Goal: Information Seeking & Learning: Check status

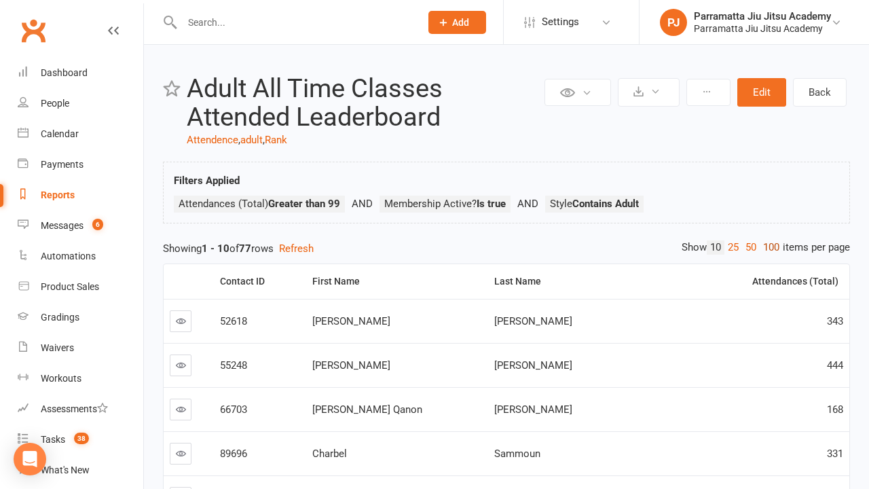
click at [768, 247] on link "100" at bounding box center [771, 247] width 23 height 14
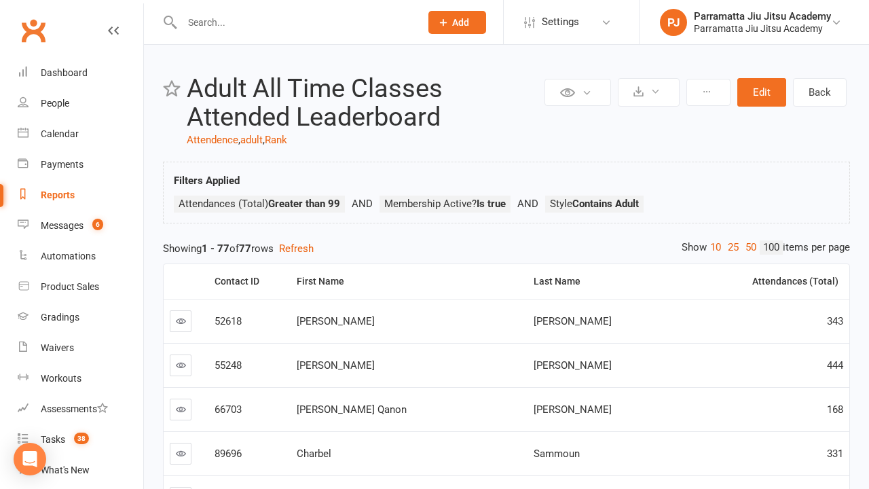
click at [768, 247] on link "100" at bounding box center [771, 247] width 23 height 14
click at [762, 281] on div "Attendances (Total)" at bounding box center [778, 281] width 120 height 10
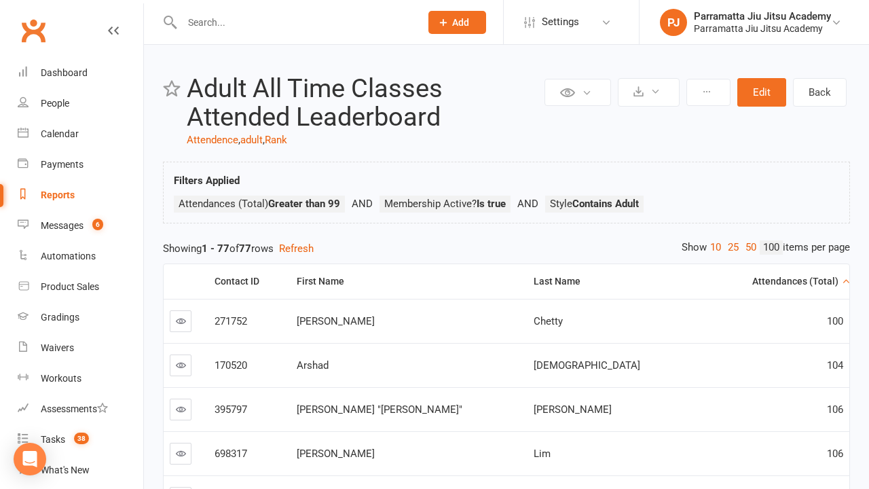
click at [761, 276] on div "Attendances (Total)" at bounding box center [778, 281] width 120 height 10
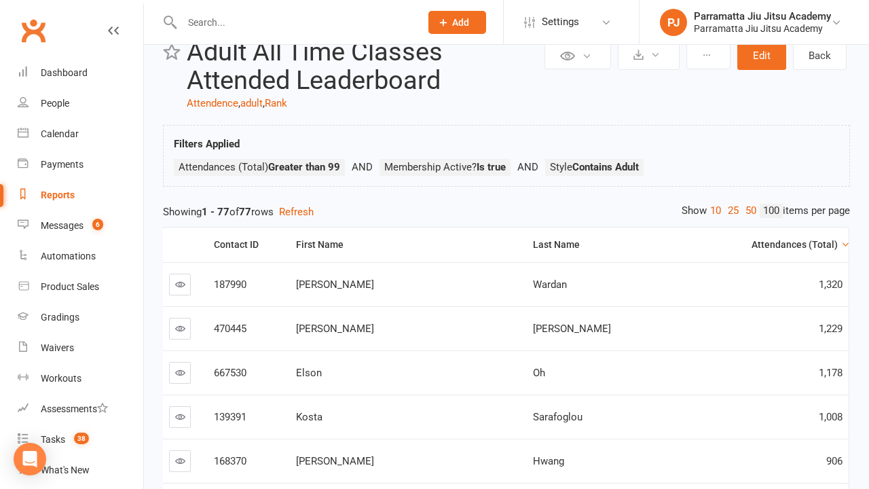
click at [761, 244] on div "Attendances (Total)" at bounding box center [777, 245] width 120 height 10
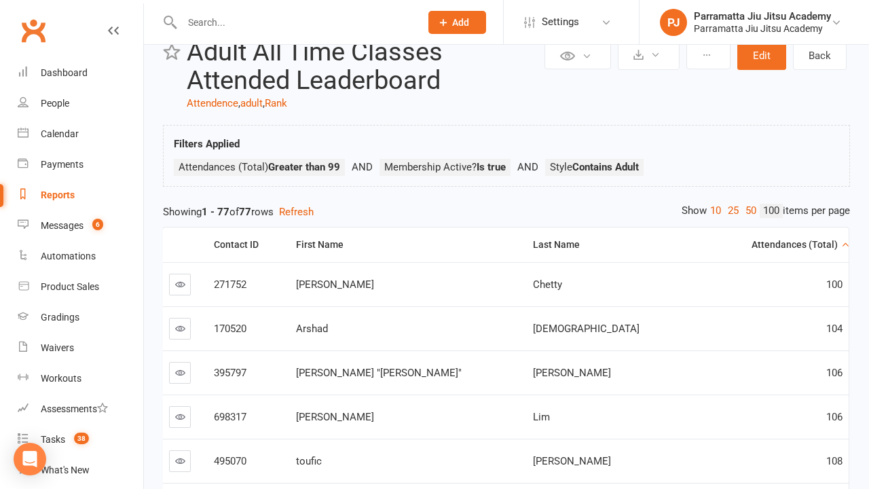
click at [761, 244] on div "Attendances (Total)" at bounding box center [777, 245] width 120 height 10
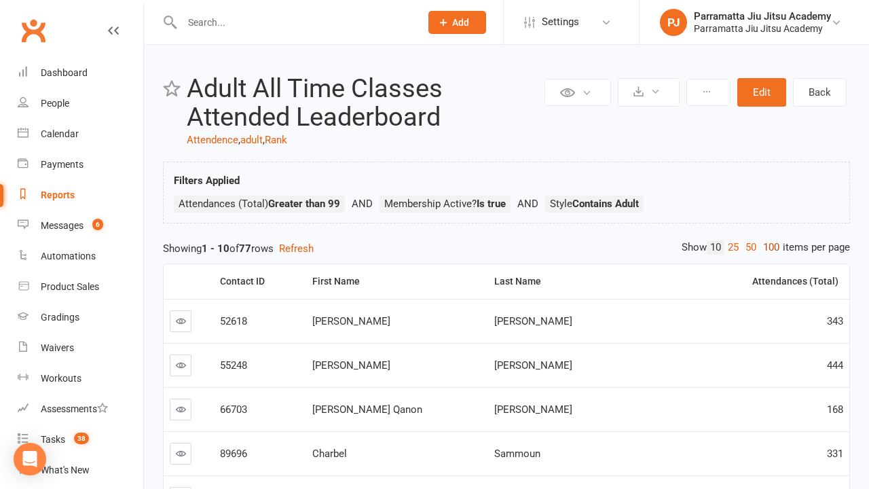
click at [768, 247] on link "100" at bounding box center [771, 247] width 23 height 14
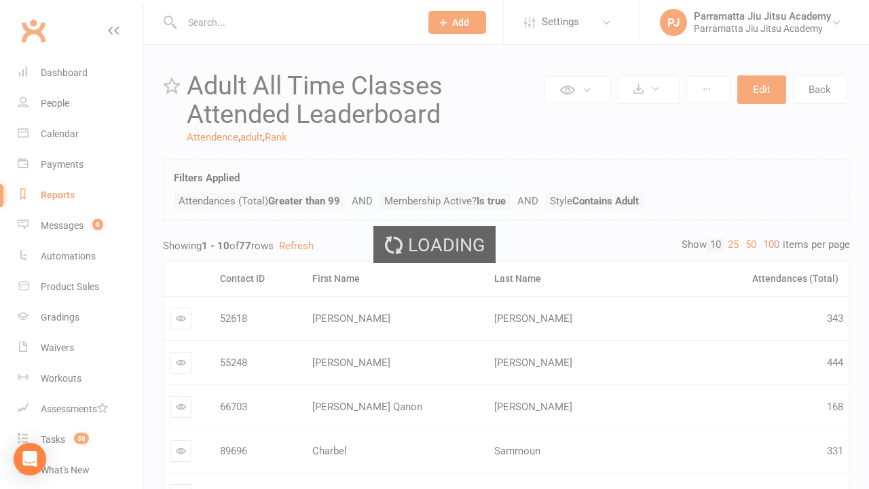
scroll to position [240, 0]
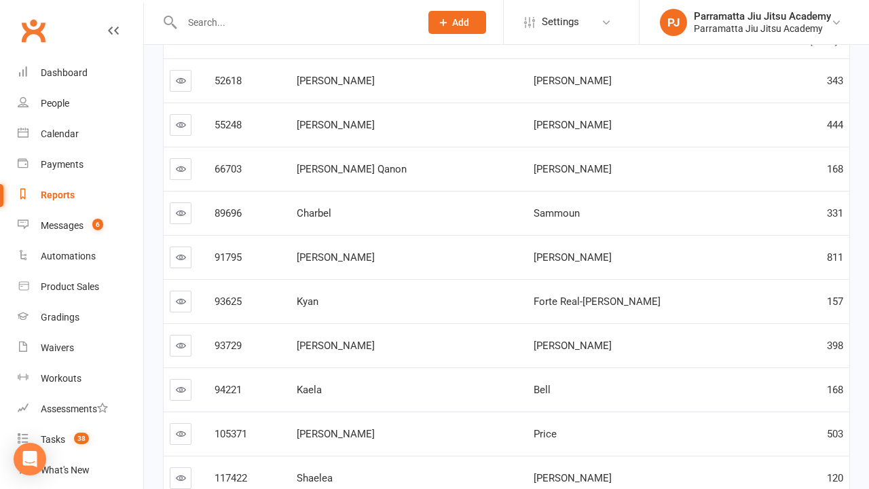
click at [768, 14] on link "100" at bounding box center [771, 7] width 23 height 14
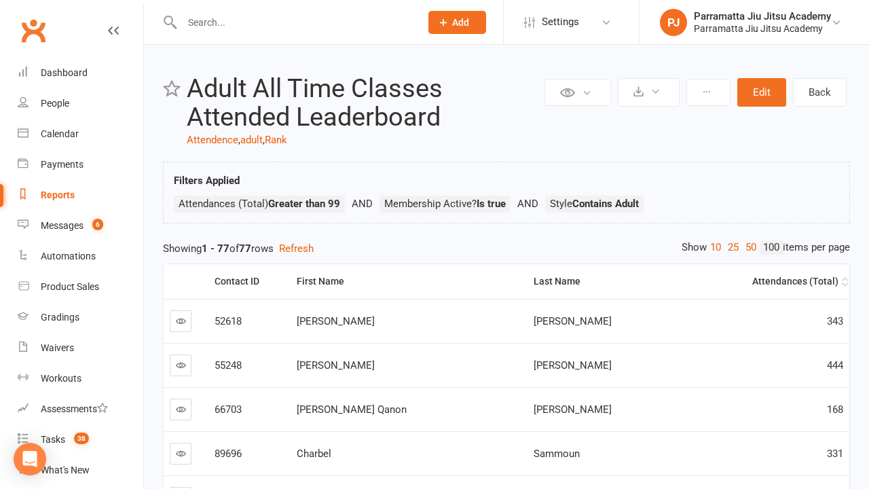
click at [762, 281] on div "Attendances (Total)" at bounding box center [778, 281] width 120 height 10
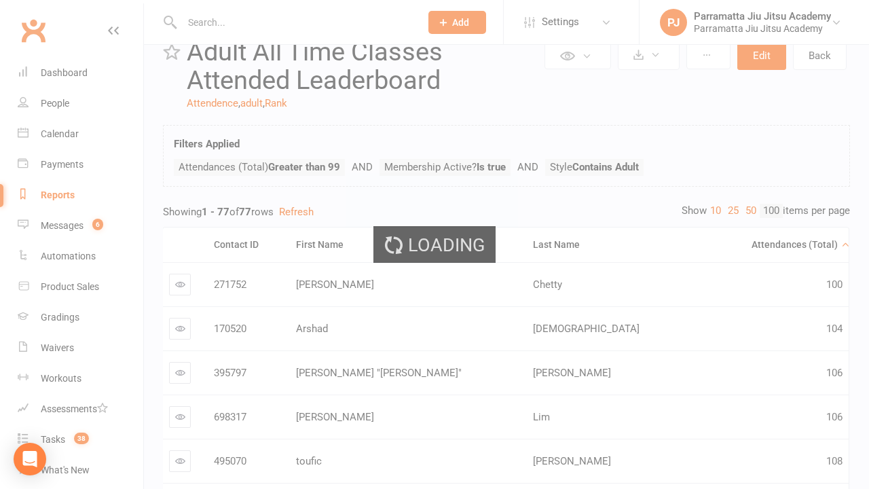
scroll to position [264, 0]
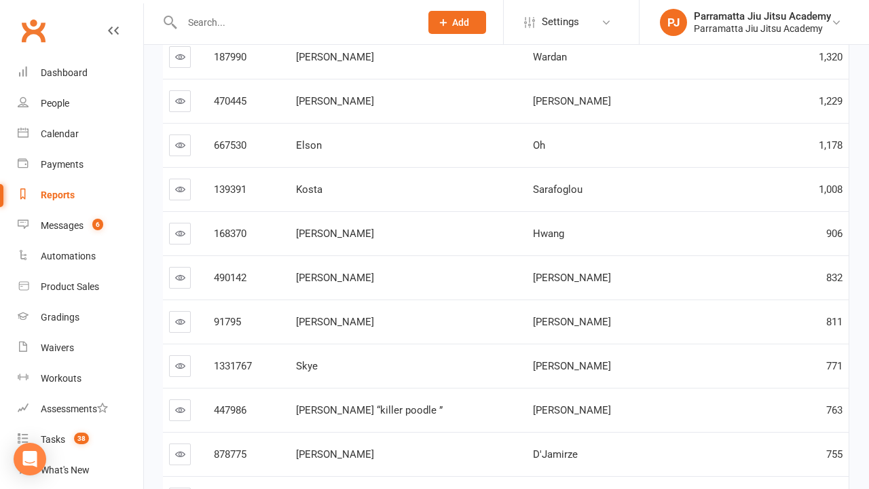
click at [762, 22] on div "Attendances (Total)" at bounding box center [777, 17] width 120 height 10
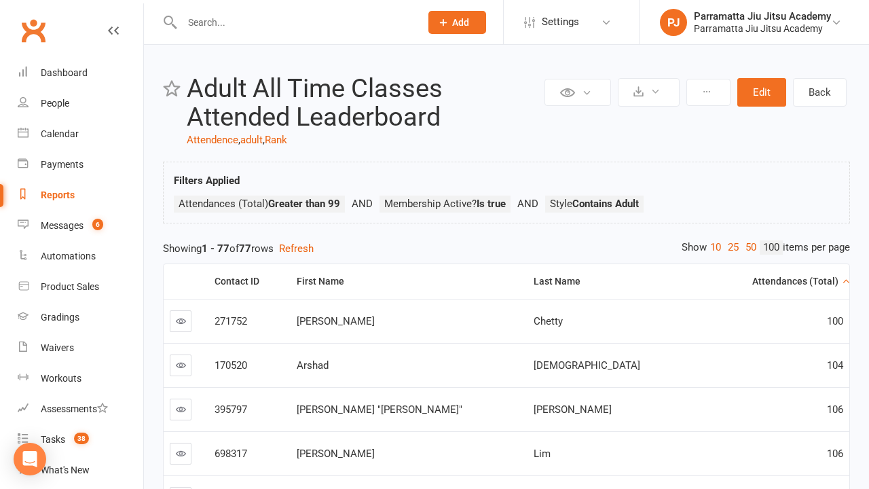
click at [761, 276] on div "Attendances (Total)" at bounding box center [778, 281] width 120 height 10
click at [0, 0] on div "Loading" at bounding box center [0, 0] width 0 height 0
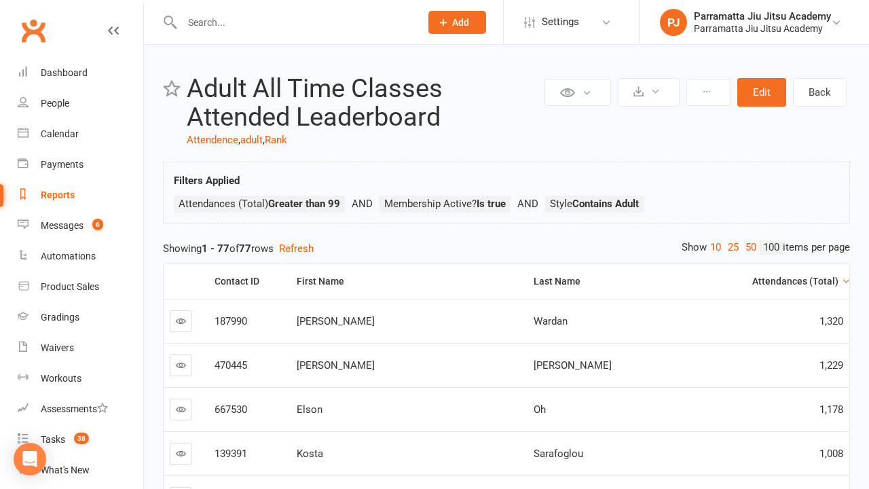
click at [762, 281] on div "Attendances (Total)" at bounding box center [778, 281] width 120 height 10
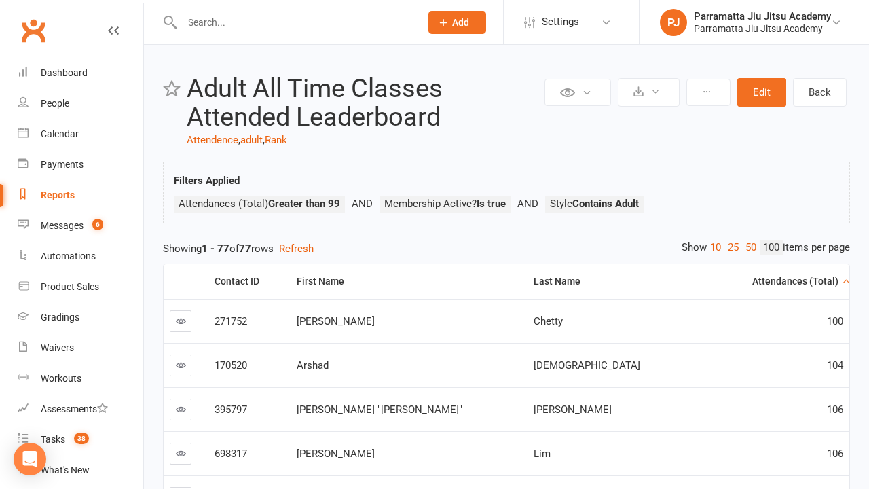
click at [762, 281] on div "Attendances (Total)" at bounding box center [778, 281] width 120 height 10
click at [0, 0] on div "Loading" at bounding box center [0, 0] width 0 height 0
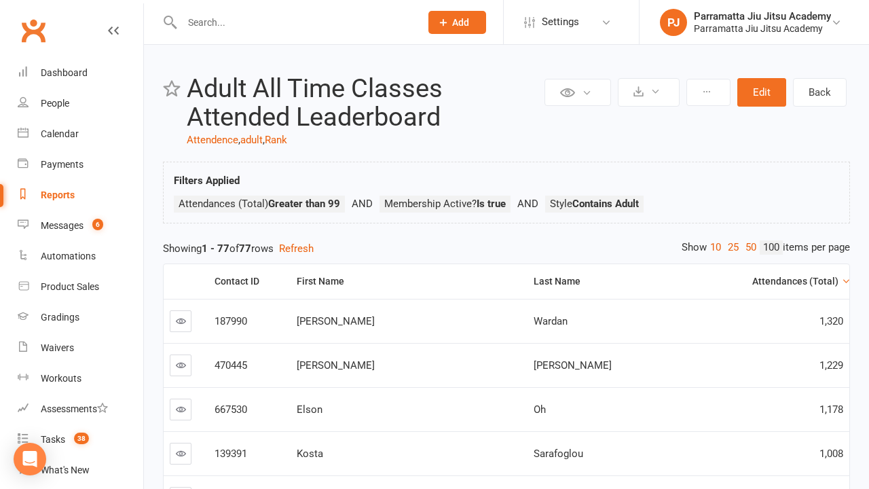
click at [762, 281] on div "Attendances (Total)" at bounding box center [778, 281] width 120 height 10
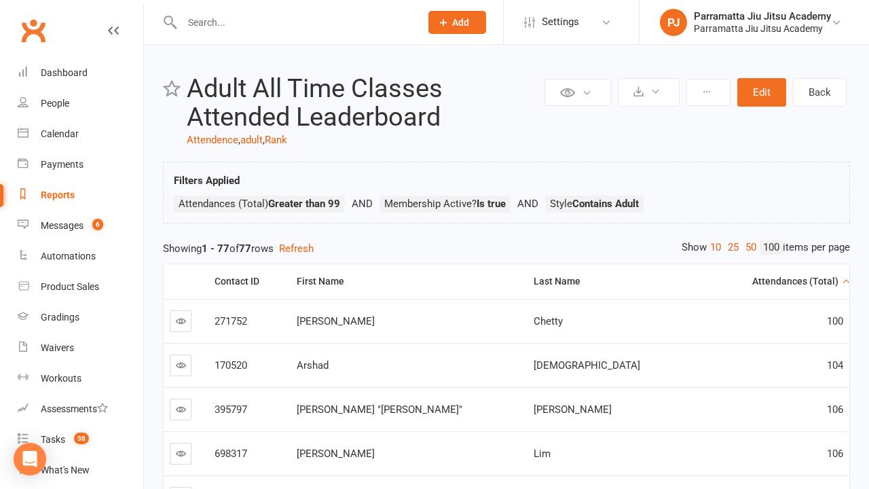
click at [762, 281] on div "Attendances (Total)" at bounding box center [778, 281] width 120 height 10
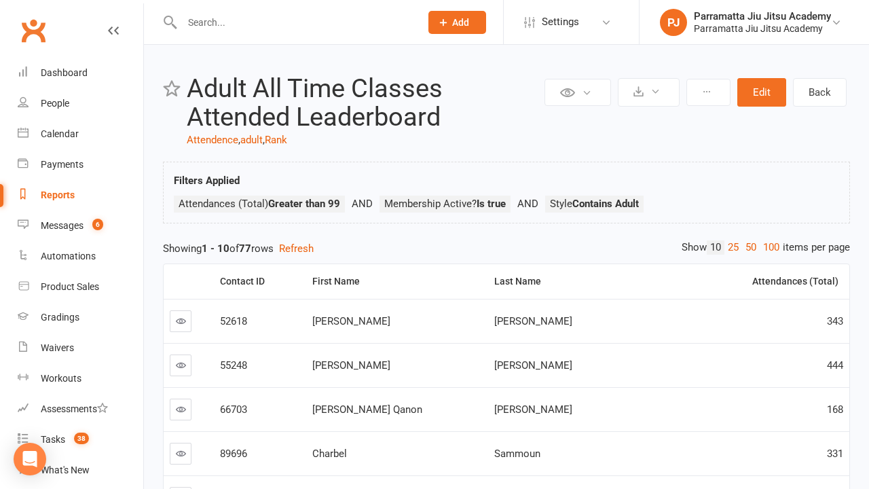
click at [768, 247] on link "100" at bounding box center [771, 247] width 23 height 14
click at [0, 0] on div "Loading" at bounding box center [0, 0] width 0 height 0
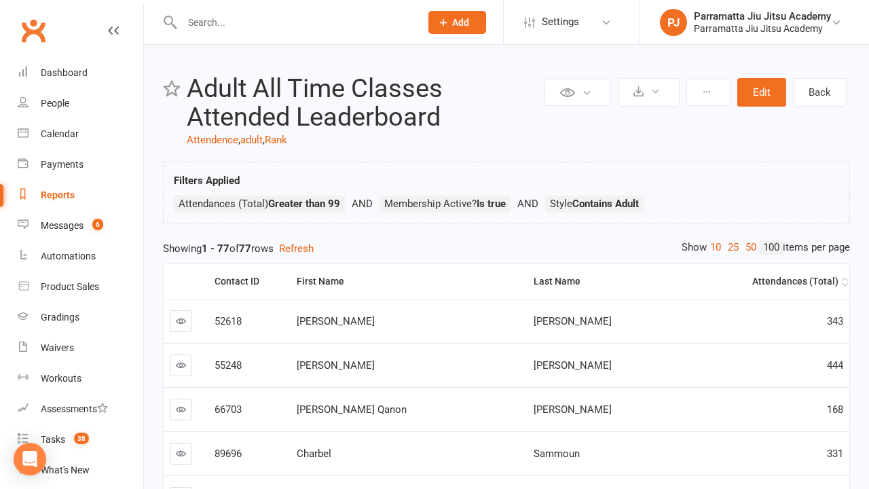
click at [762, 281] on div "Attendances (Total)" at bounding box center [778, 281] width 120 height 10
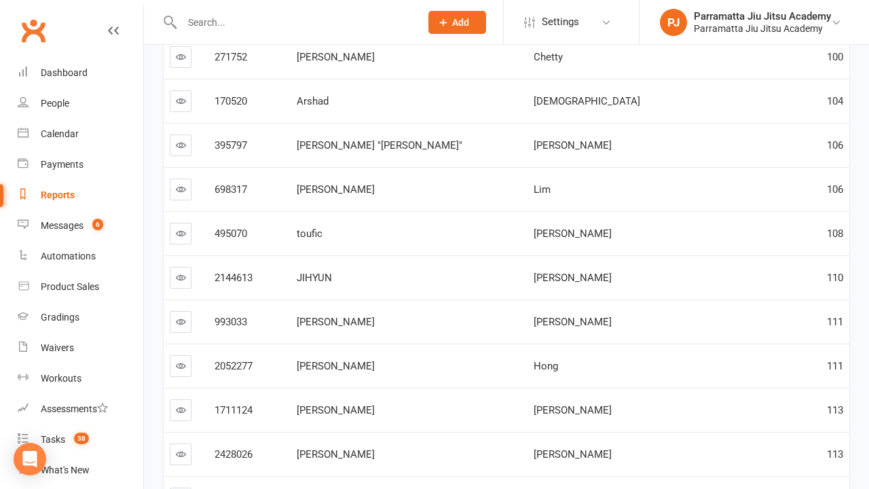
scroll to position [0, 1]
click at [762, 22] on div "Attendances (Total)" at bounding box center [777, 17] width 120 height 10
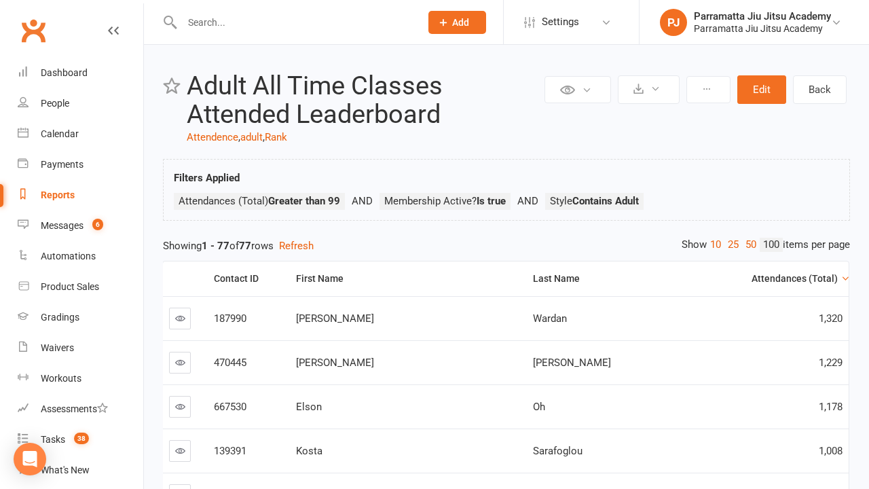
click at [761, 278] on div "Attendances (Total)" at bounding box center [777, 279] width 120 height 10
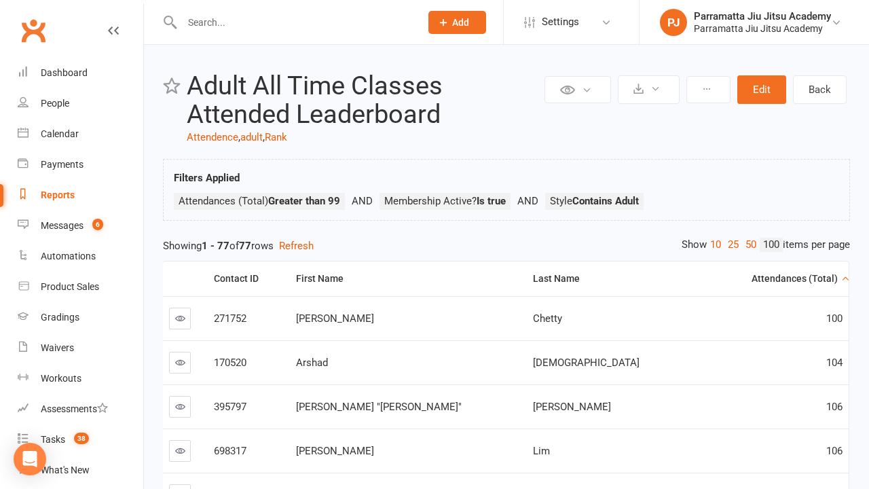
click at [761, 278] on div "Attendances (Total)" at bounding box center [777, 279] width 120 height 10
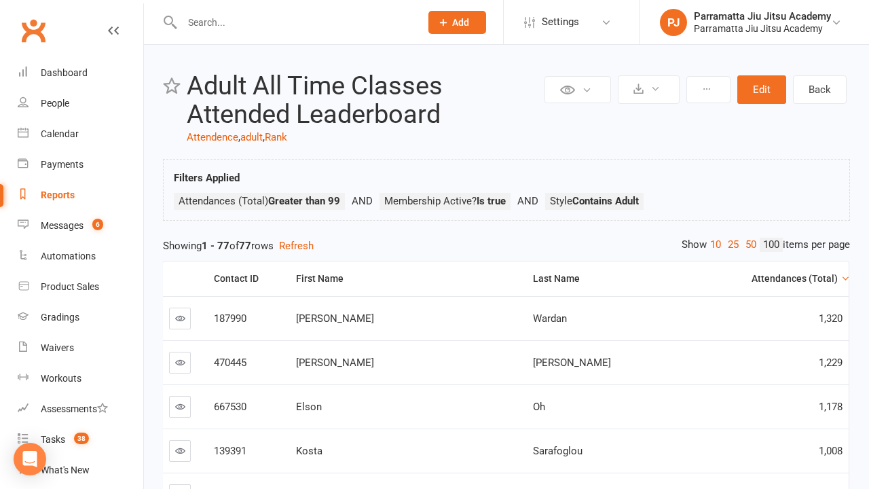
click at [761, 278] on div "Attendances (Total)" at bounding box center [777, 279] width 120 height 10
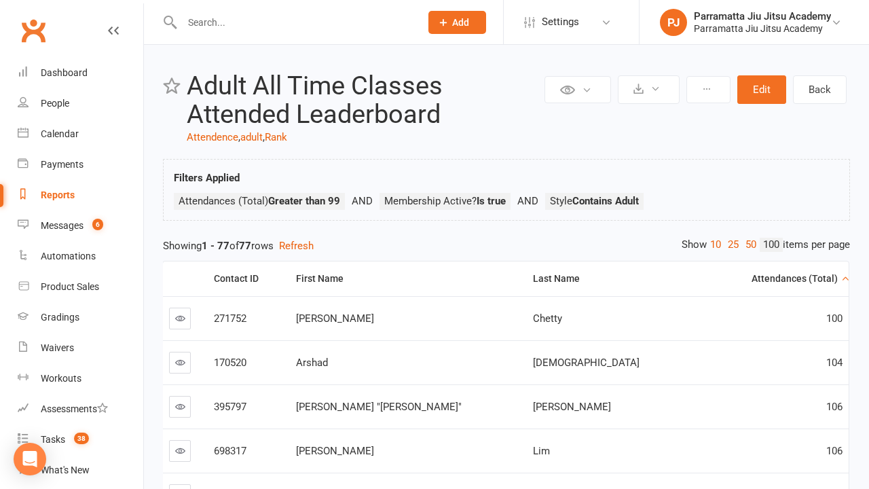
click at [761, 278] on div "Attendances (Total)" at bounding box center [777, 279] width 120 height 10
